Goal: Register for event/course

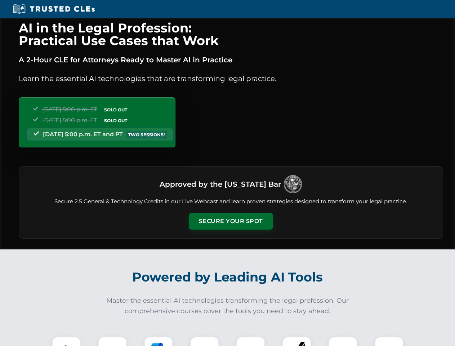
click at [231, 221] on button "Secure Your Spot" at bounding box center [231, 221] width 84 height 17
click at [66, 341] on img at bounding box center [66, 351] width 21 height 21
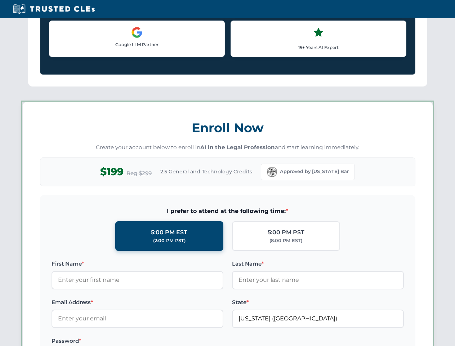
click at [159, 341] on label "Password *" at bounding box center [138, 341] width 172 height 9
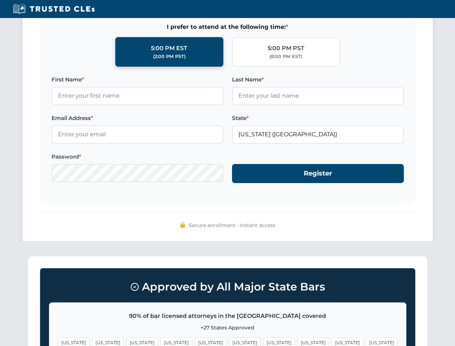
click at [332, 341] on span "[US_STATE]" at bounding box center [347, 342] width 31 height 10
